Goal: Information Seeking & Learning: Learn about a topic

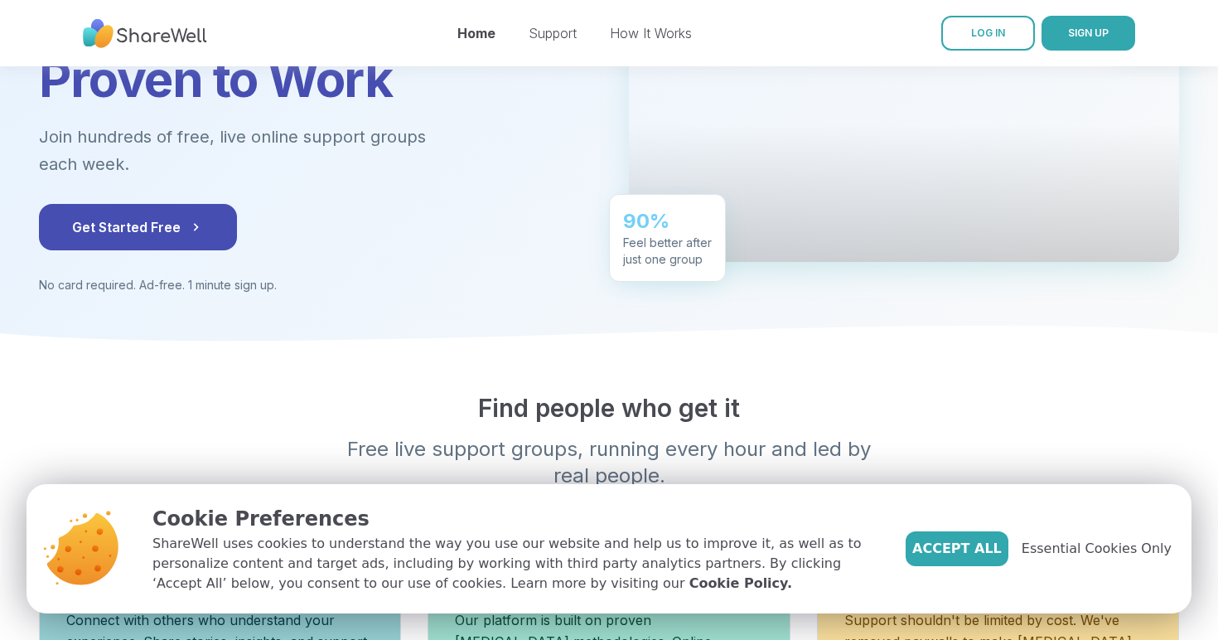
scroll to position [234, 0]
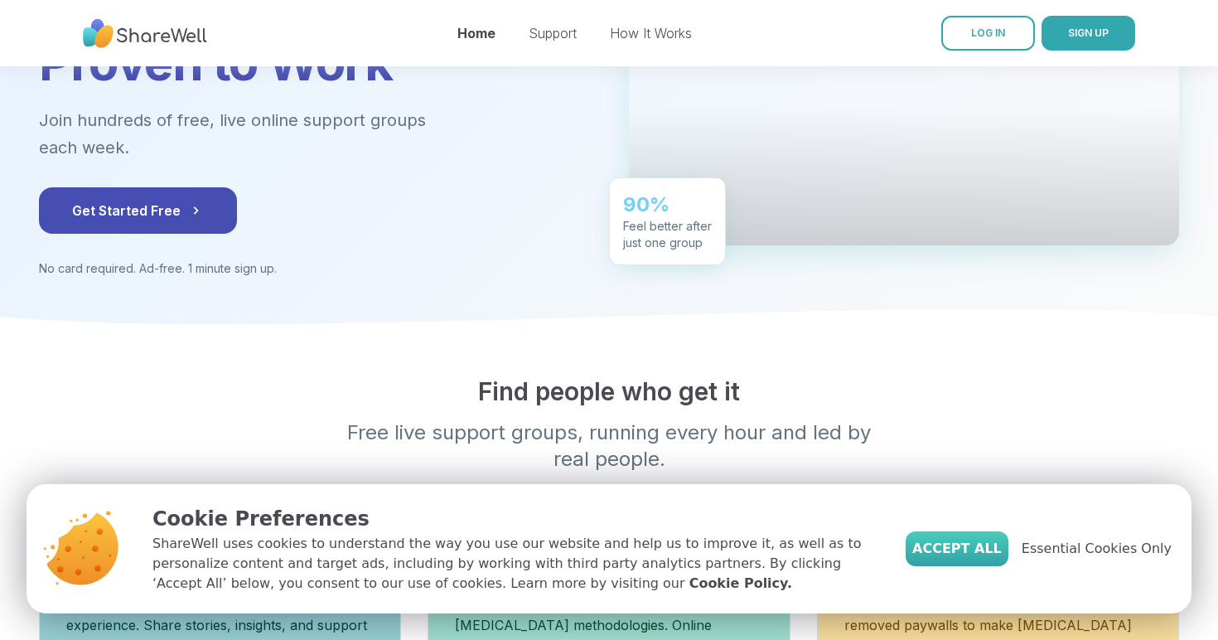
click at [978, 555] on span "Accept All" at bounding box center [956, 549] width 89 height 20
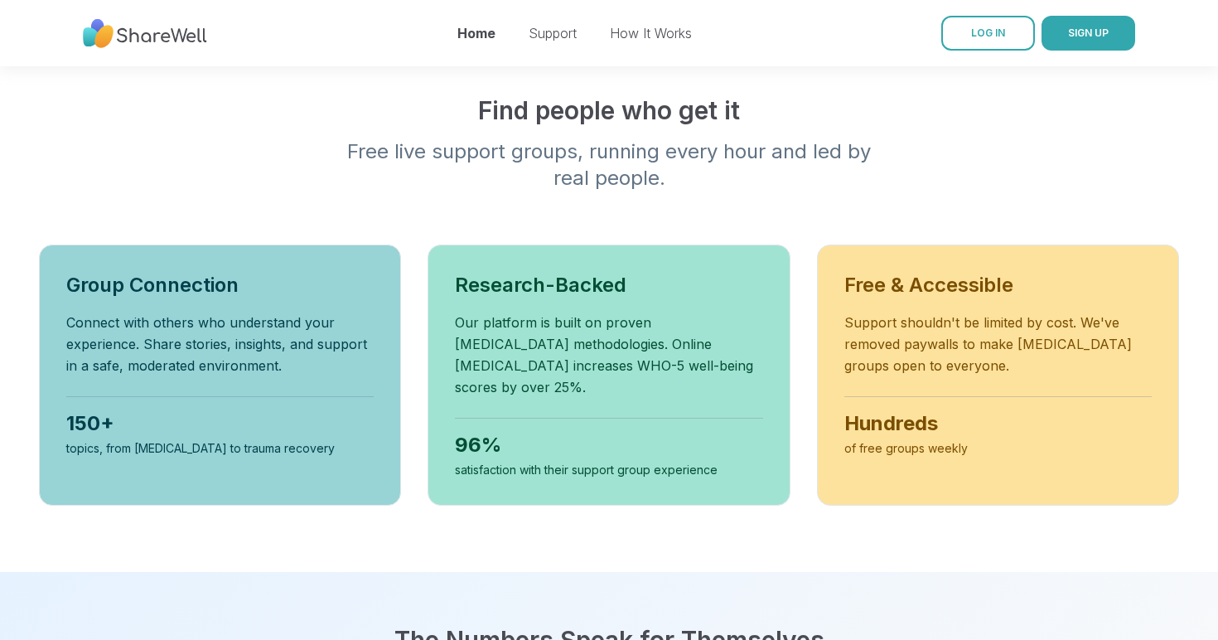
scroll to position [515, 0]
click at [479, 35] on link "Home" at bounding box center [476, 33] width 38 height 17
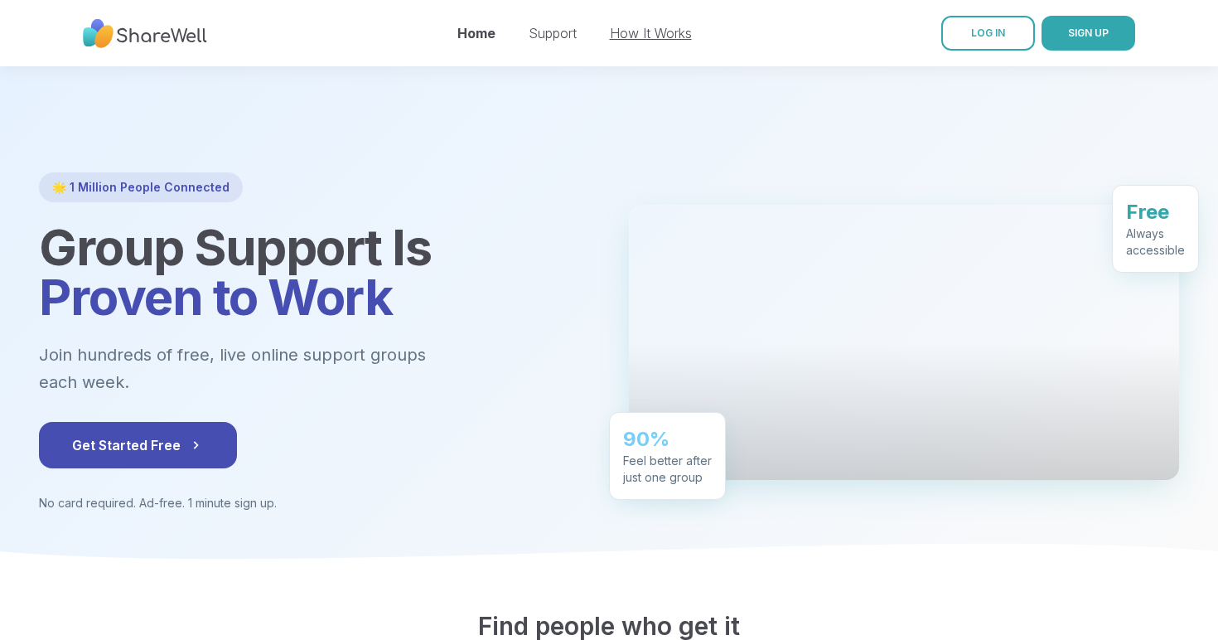
click at [645, 31] on link "How It Works" at bounding box center [651, 33] width 82 height 17
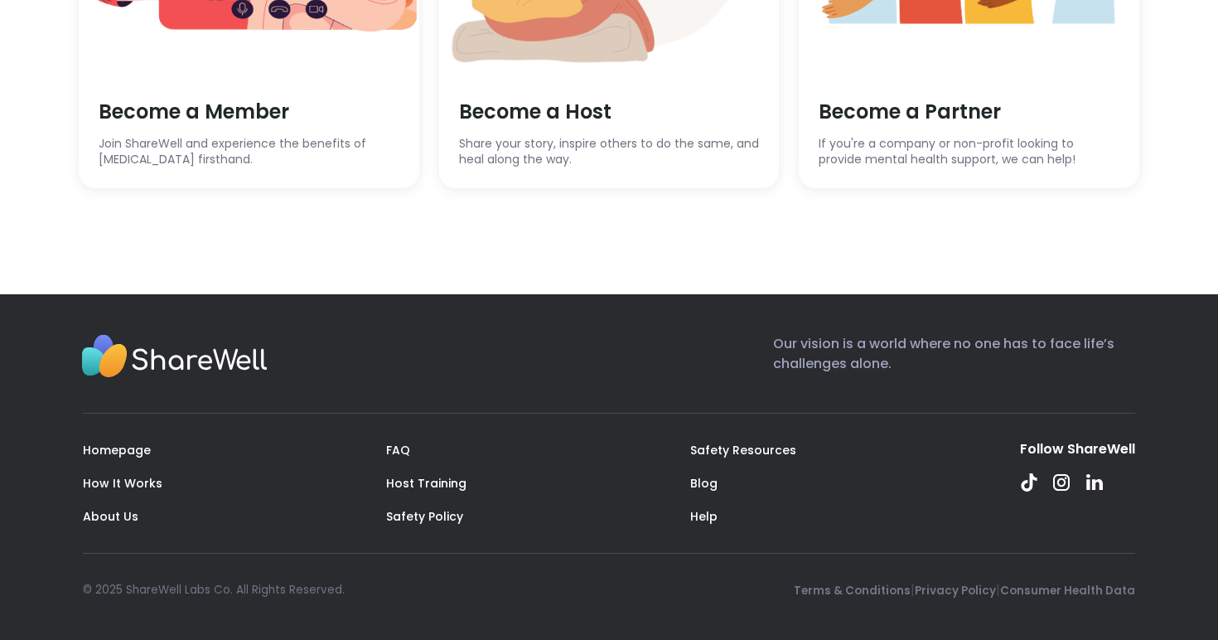
scroll to position [4876, 0]
click at [154, 491] on link "How It Works" at bounding box center [123, 483] width 80 height 17
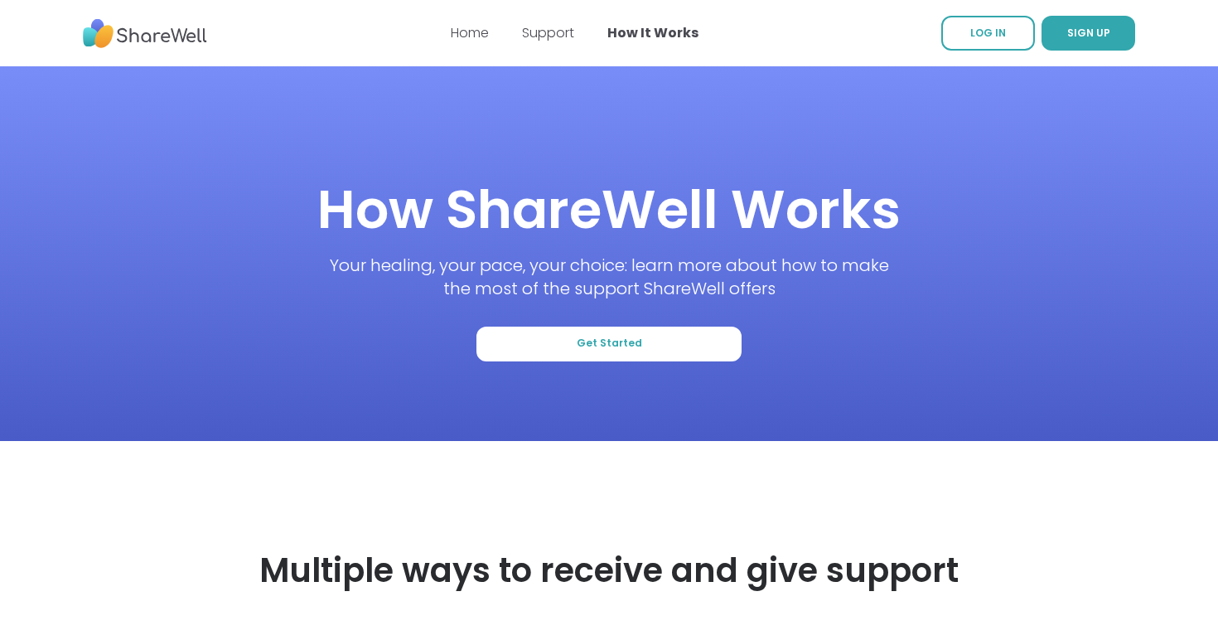
scroll to position [0, 0]
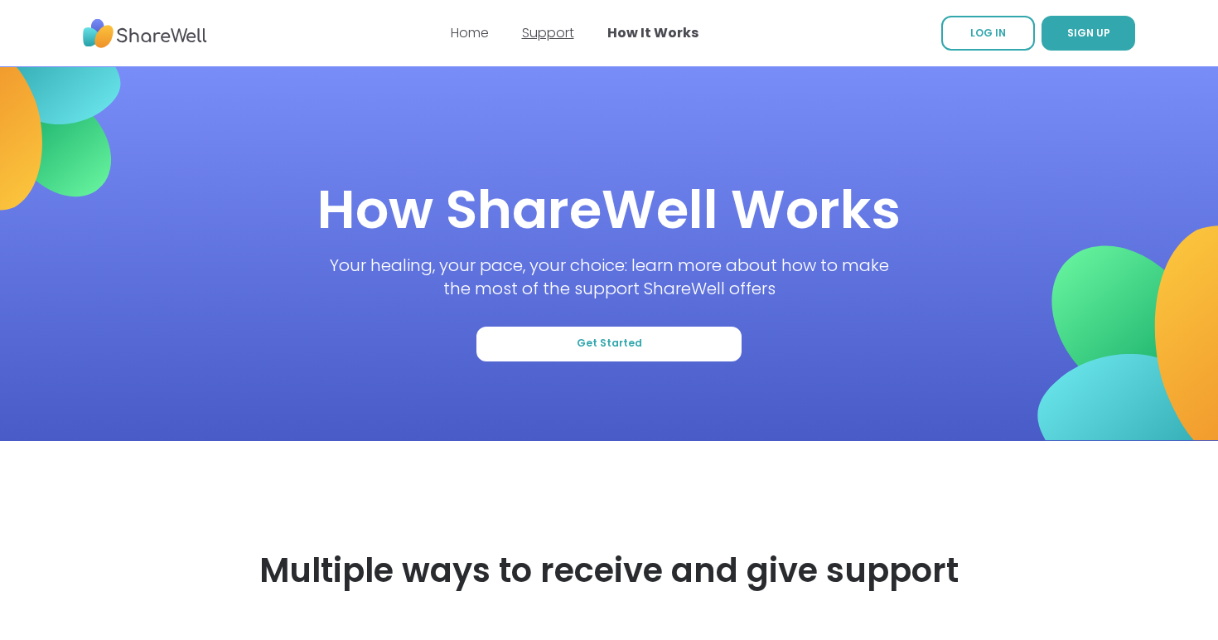
click at [558, 34] on link "Support" at bounding box center [548, 32] width 52 height 19
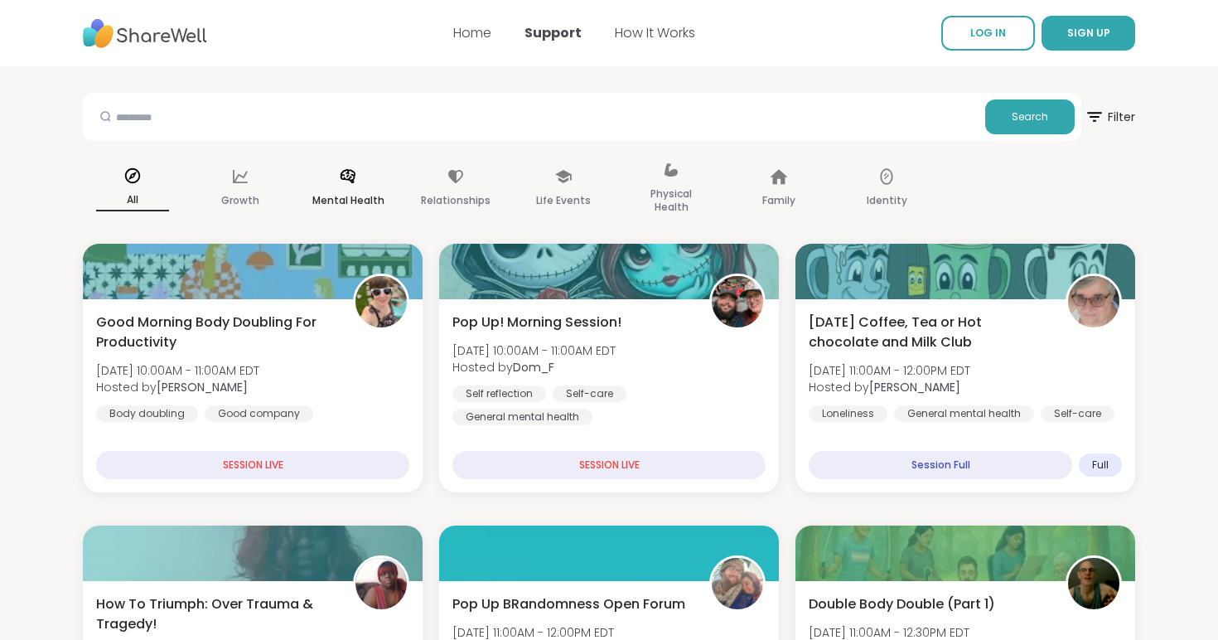
click at [356, 188] on div "Mental Health" at bounding box center [347, 188] width 99 height 83
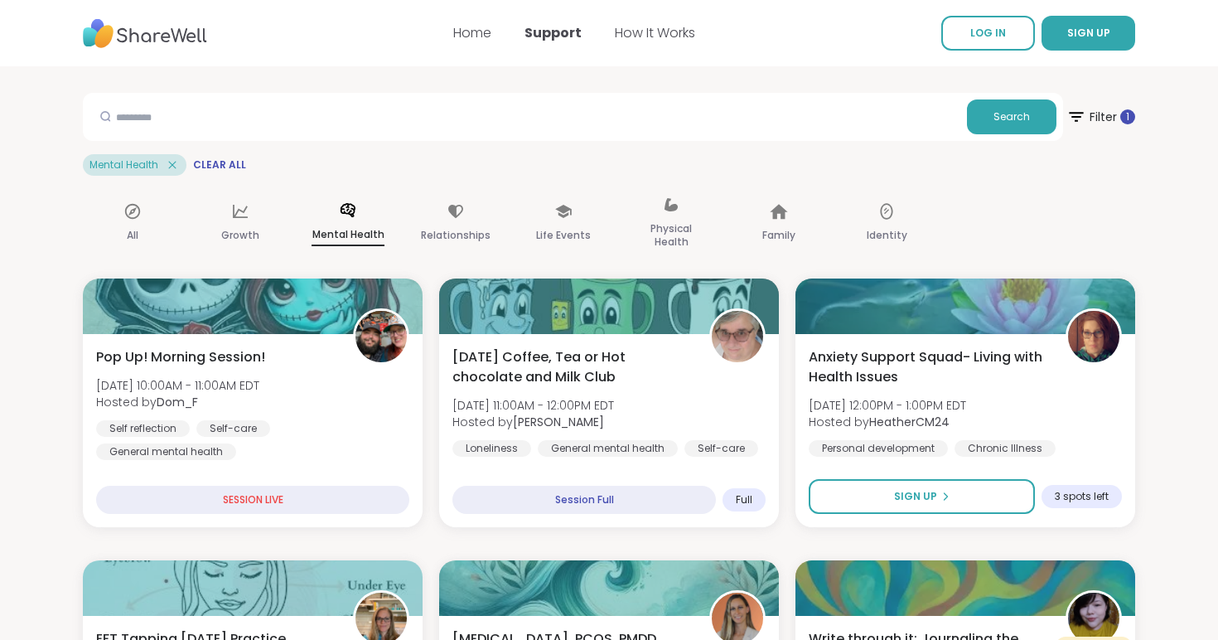
click at [488, 20] on div "Home Support How It Works" at bounding box center [574, 33] width 242 height 46
click at [486, 30] on link "Home" at bounding box center [472, 32] width 38 height 19
